Goal: Transaction & Acquisition: Purchase product/service

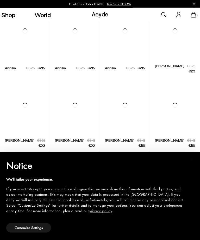
scroll to position [247, 0]
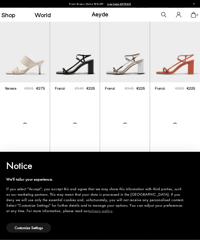
scroll to position [748, 0]
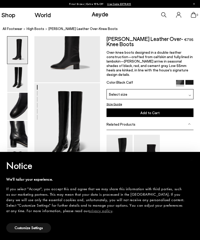
scroll to position [37, 0]
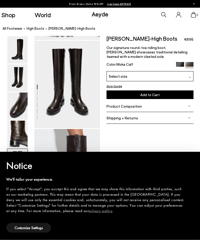
scroll to position [344, 0]
